Goal: Transaction & Acquisition: Purchase product/service

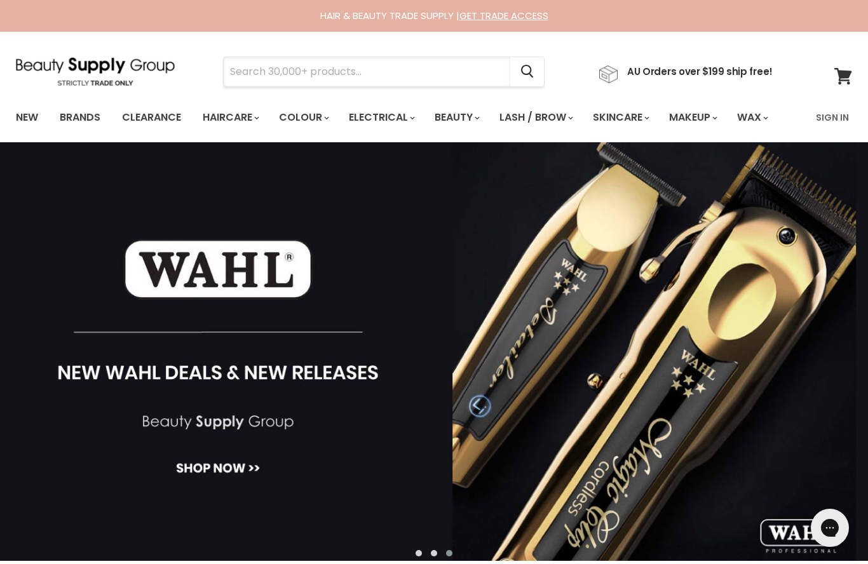
click at [351, 85] on input "Search" at bounding box center [367, 71] width 286 height 29
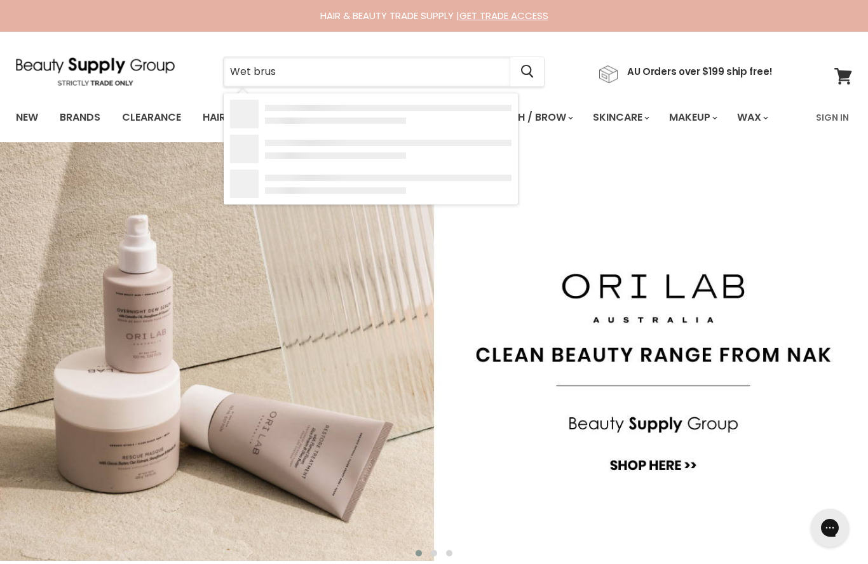
type input "Wet brush"
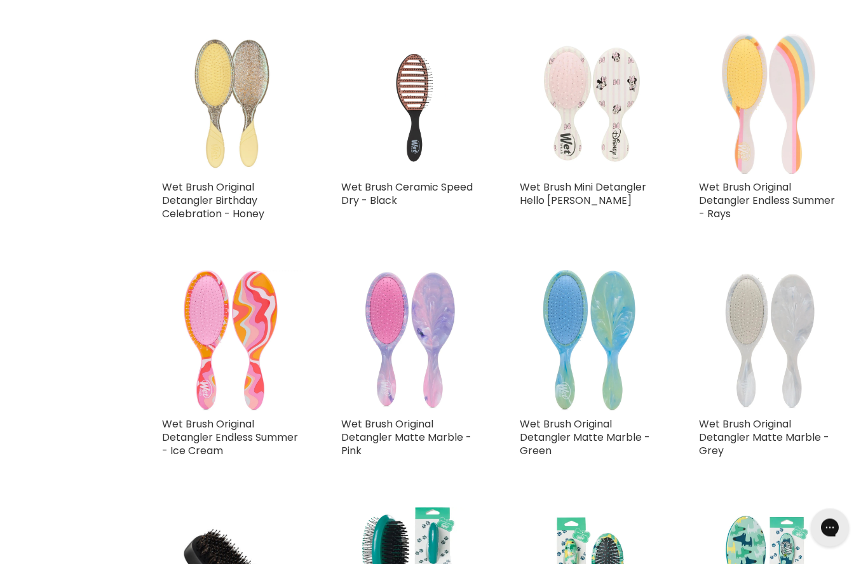
scroll to position [1051, 0]
click at [416, 104] on img "Main content" at bounding box center [411, 103] width 83 height 141
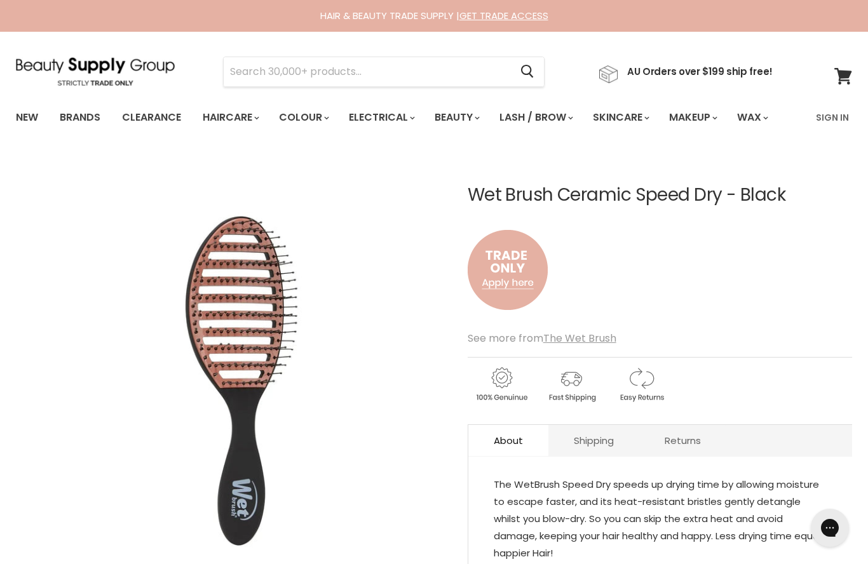
click at [403, 472] on div "Click or scroll to zoom Tap or pinch to zoom" at bounding box center [231, 369] width 431 height 431
